Goal: Check status

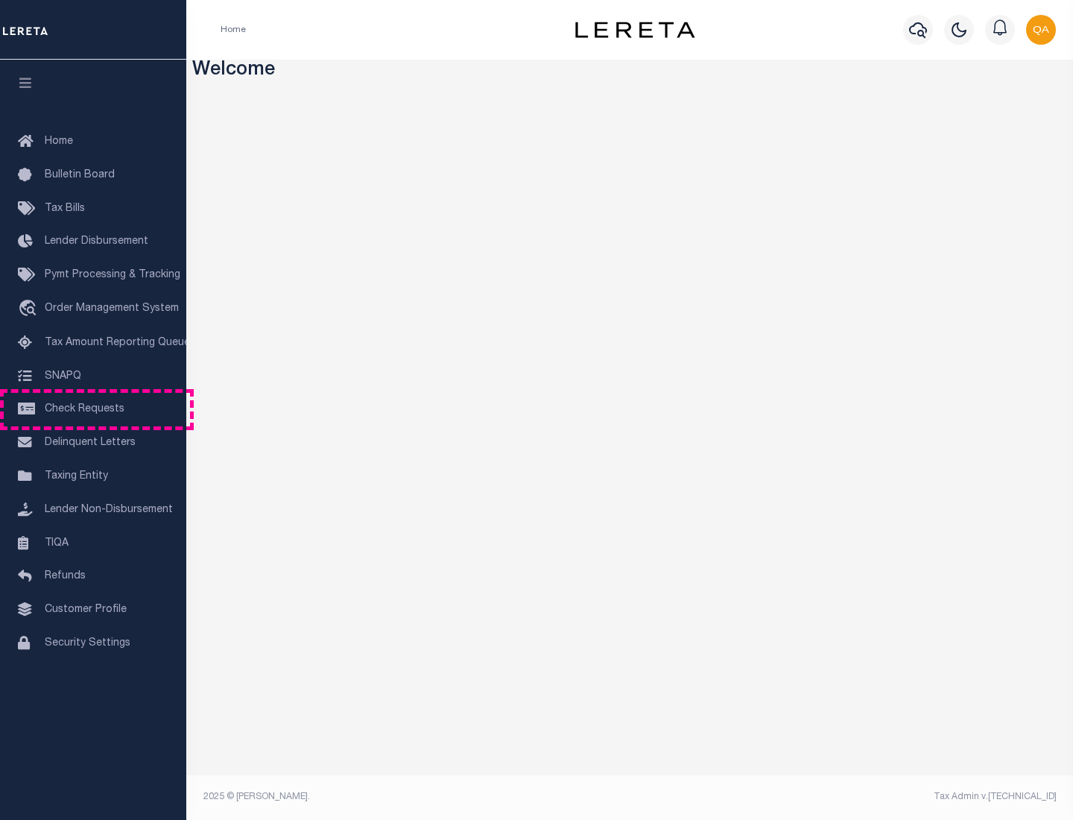
click at [93, 409] on span "Check Requests" at bounding box center [85, 409] width 80 height 10
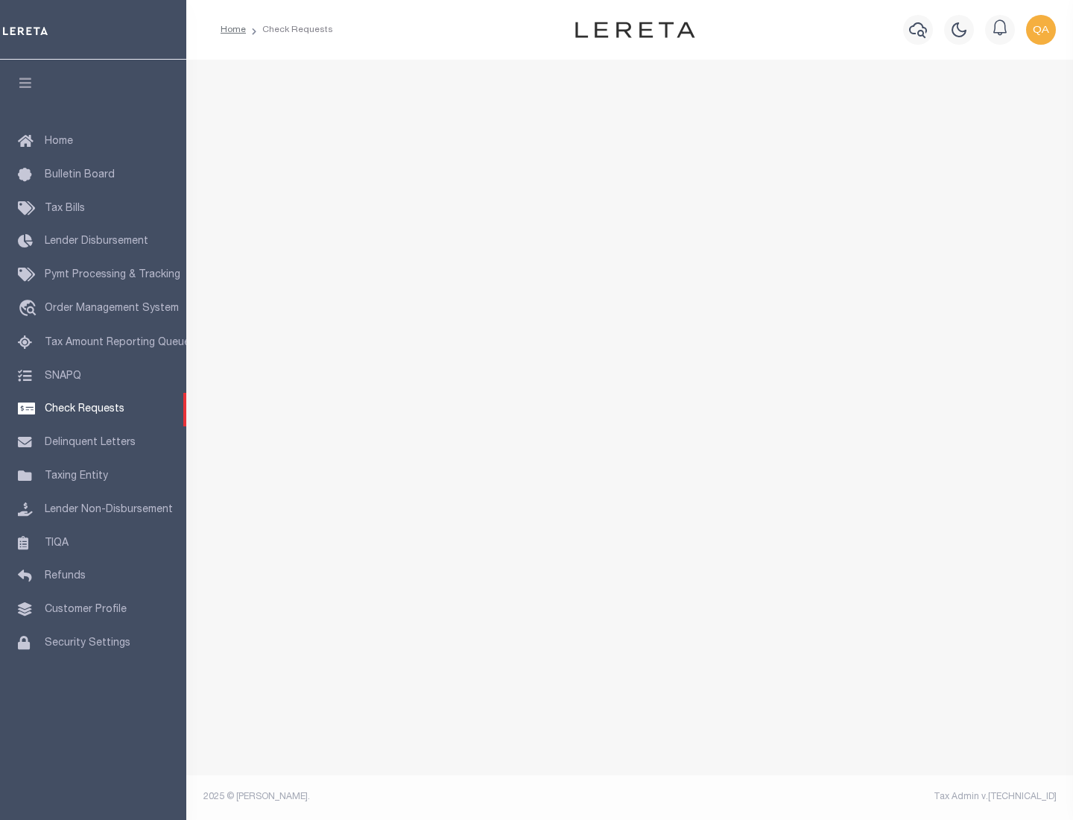
select select "50"
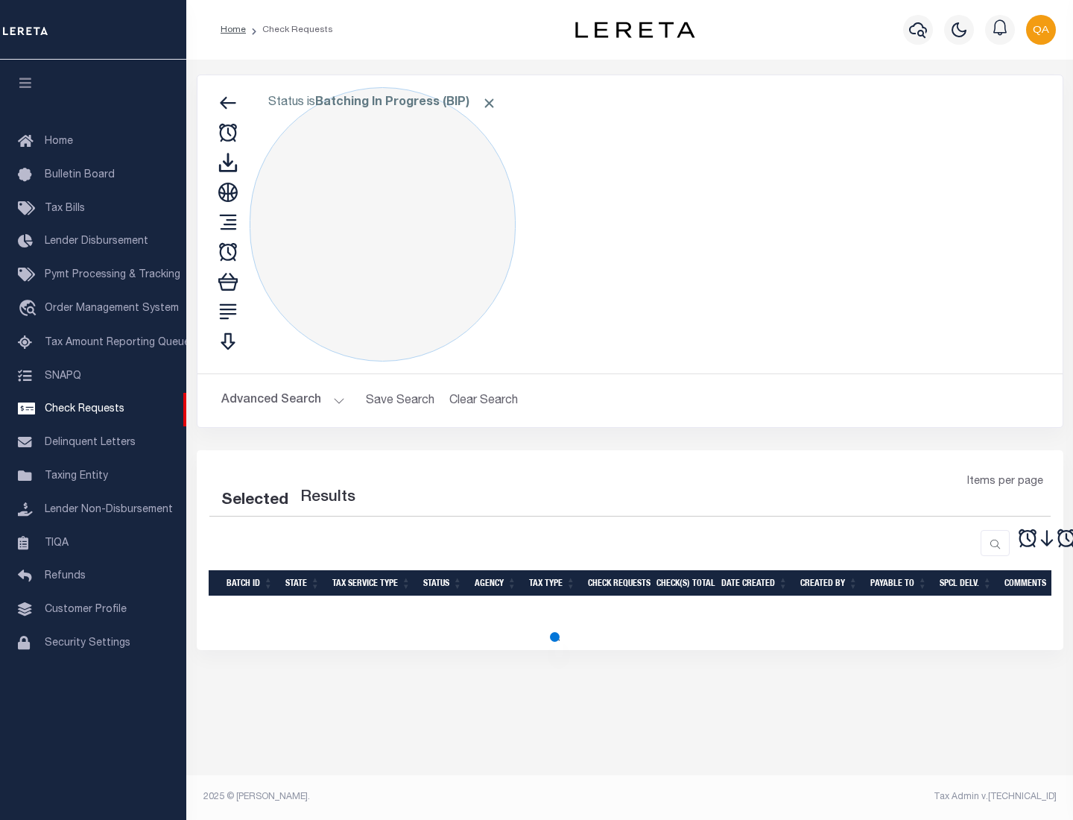
select select "50"
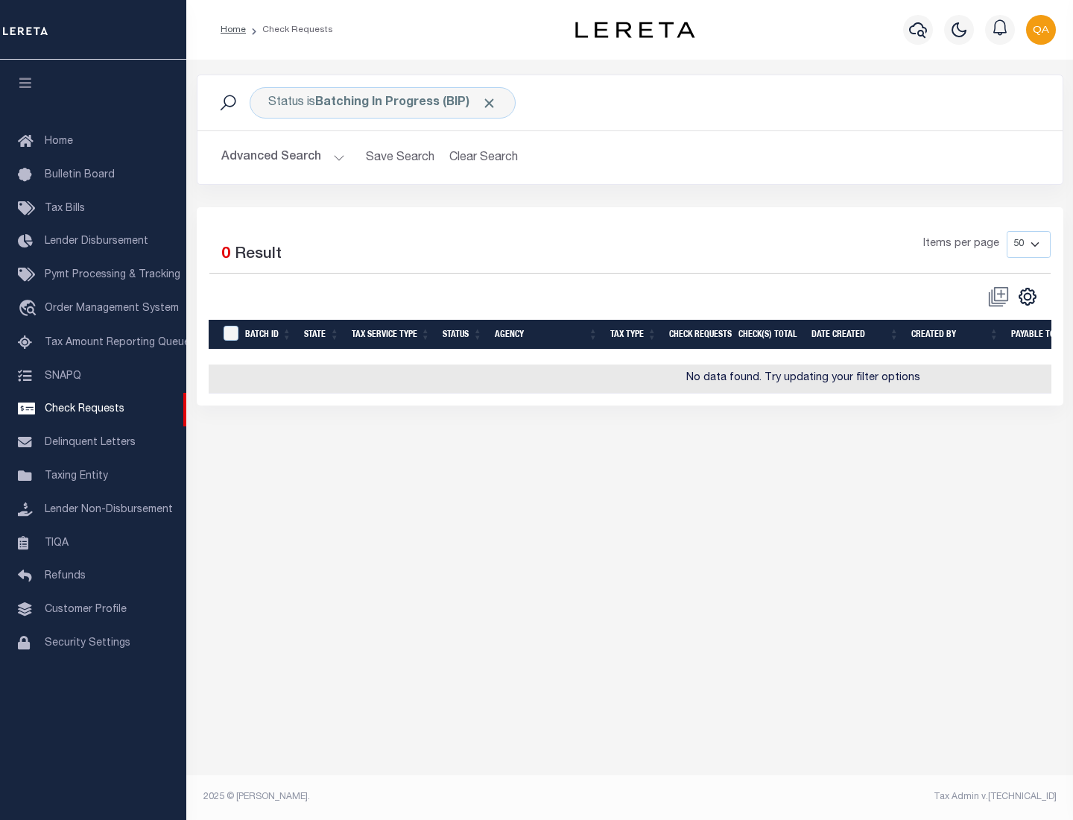
click at [490, 103] on span "Click to Remove" at bounding box center [490, 103] width 16 height 16
